Goal: Task Accomplishment & Management: Use online tool/utility

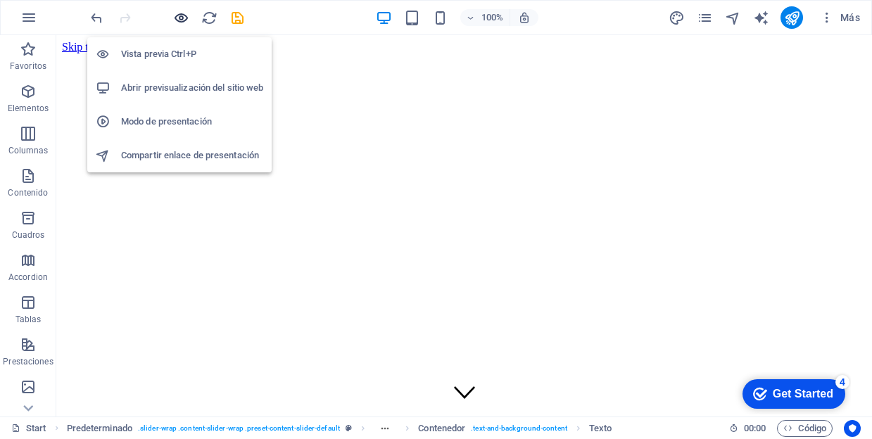
click at [185, 18] on icon "button" at bounding box center [181, 18] width 16 height 16
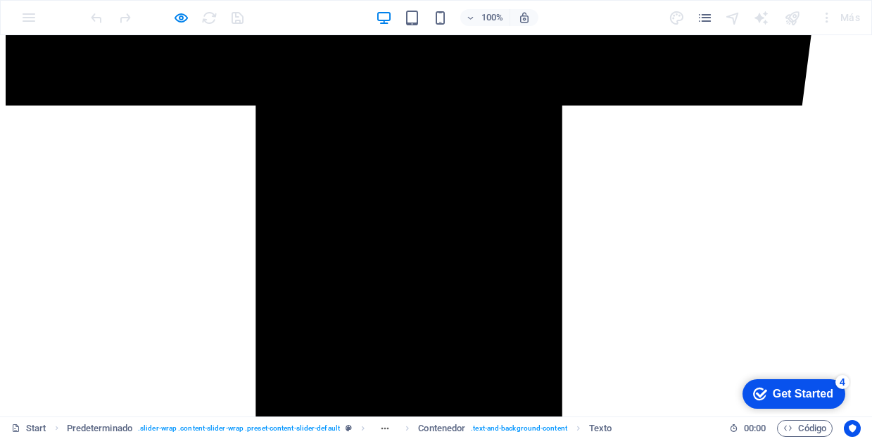
scroll to position [2842, 0]
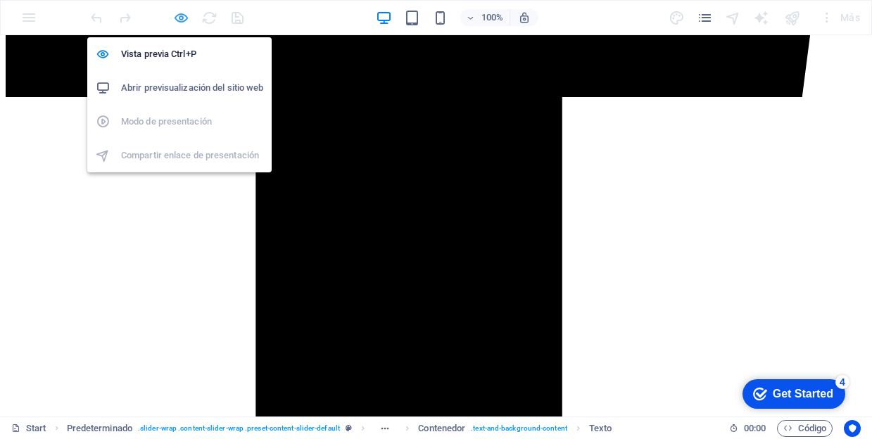
click at [185, 20] on icon "button" at bounding box center [181, 18] width 16 height 16
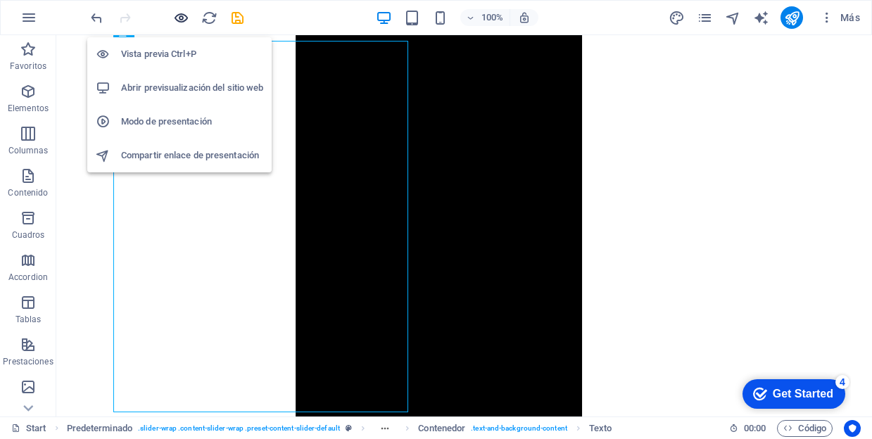
scroll to position [939, 0]
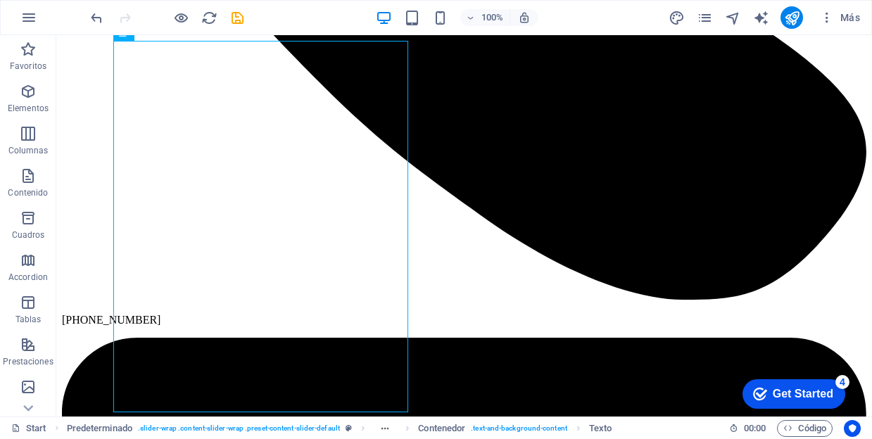
click at [322, 9] on div "100% Más" at bounding box center [476, 17] width 777 height 23
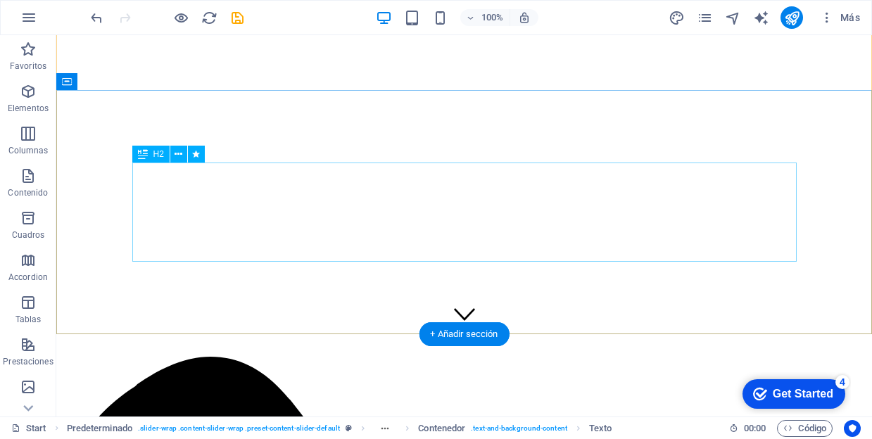
scroll to position [86, 0]
